Goal: Task Accomplishment & Management: Manage account settings

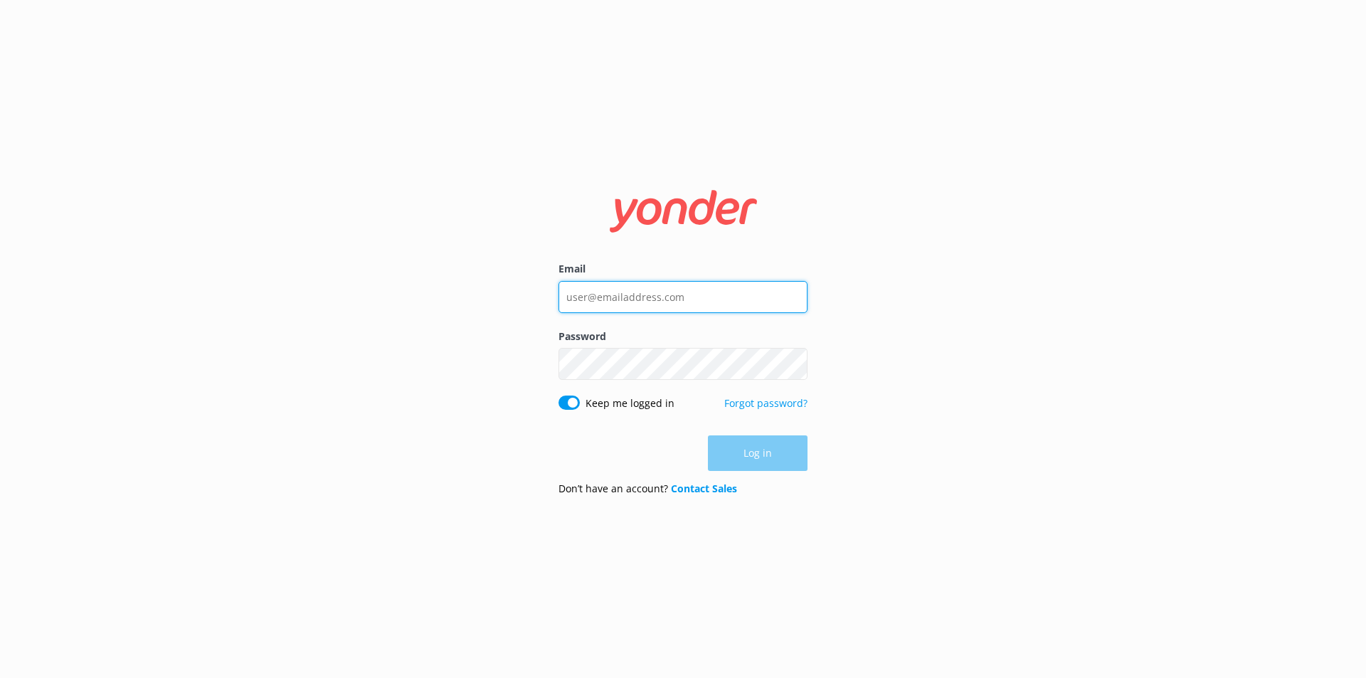
type input "[EMAIL_ADDRESS][DOMAIN_NAME]"
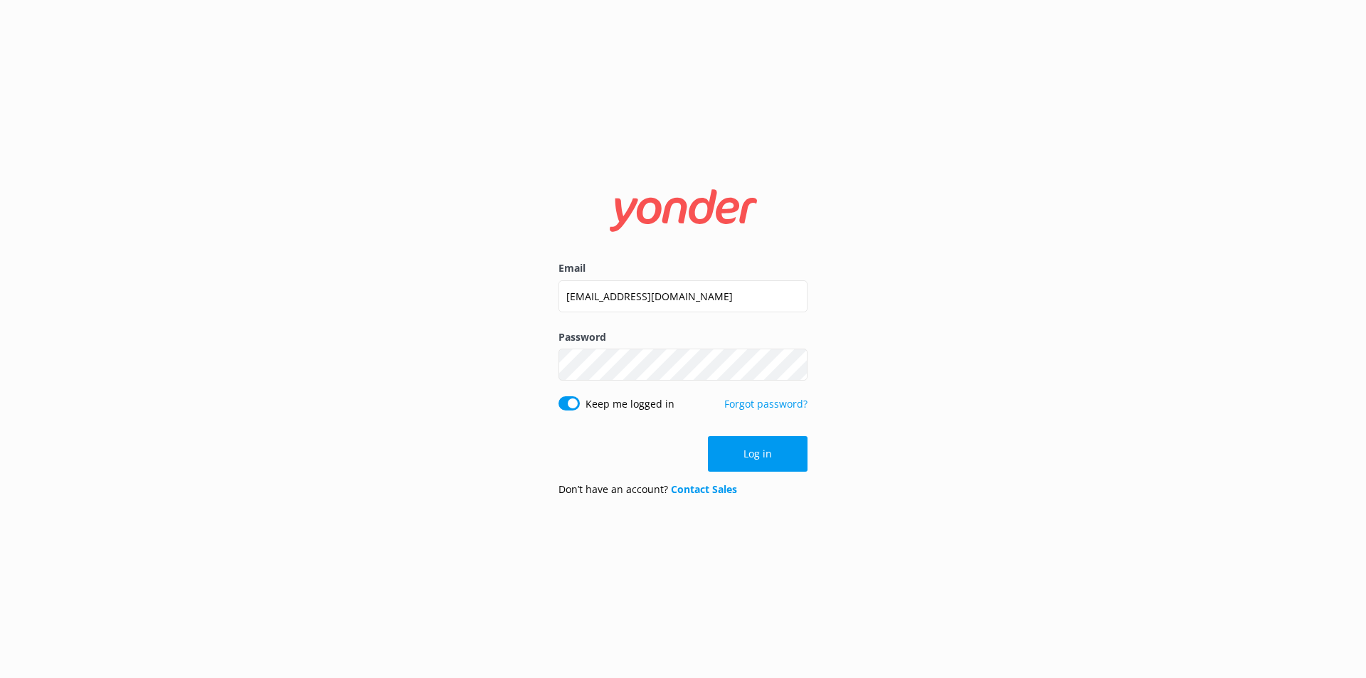
click at [760, 463] on div "Log in" at bounding box center [682, 454] width 249 height 36
click at [759, 462] on button "Log in" at bounding box center [758, 454] width 100 height 36
